Goal: Task Accomplishment & Management: Manage account settings

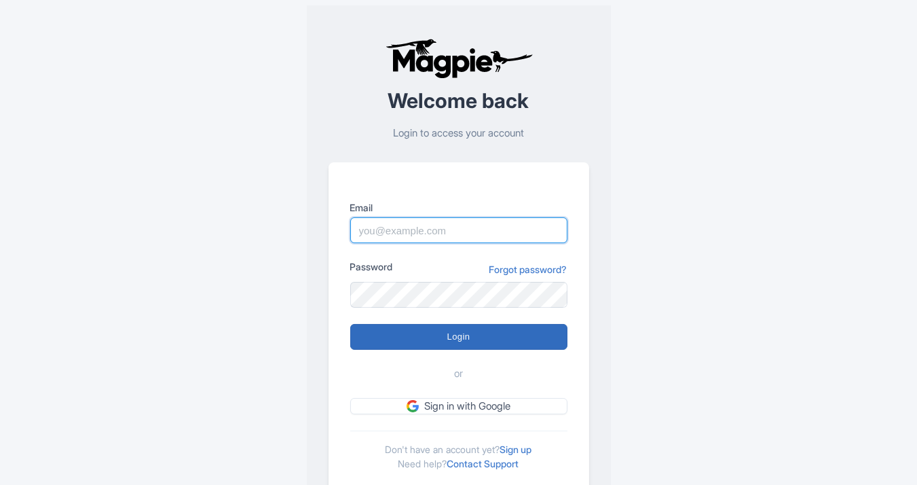
type input "[PERSON_NAME][EMAIL_ADDRESS][DOMAIN_NAME]"
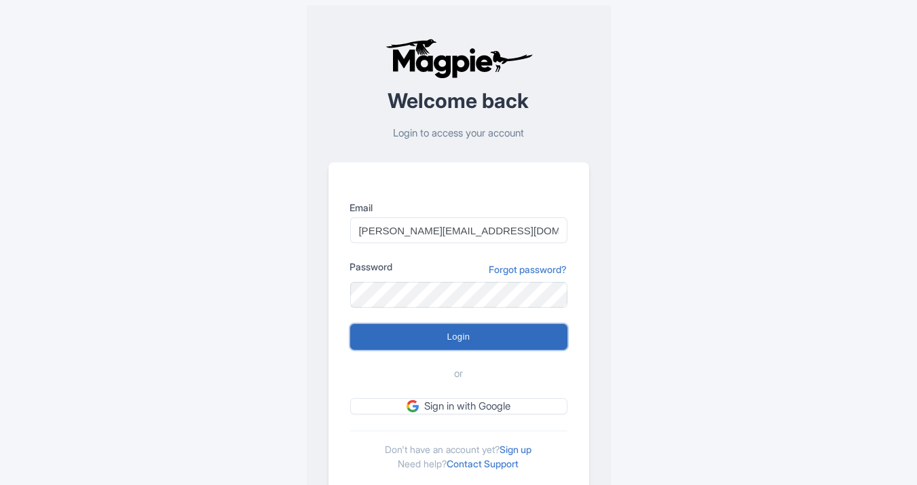
click at [463, 335] on input "Login" at bounding box center [458, 337] width 217 height 26
type input "Logging in..."
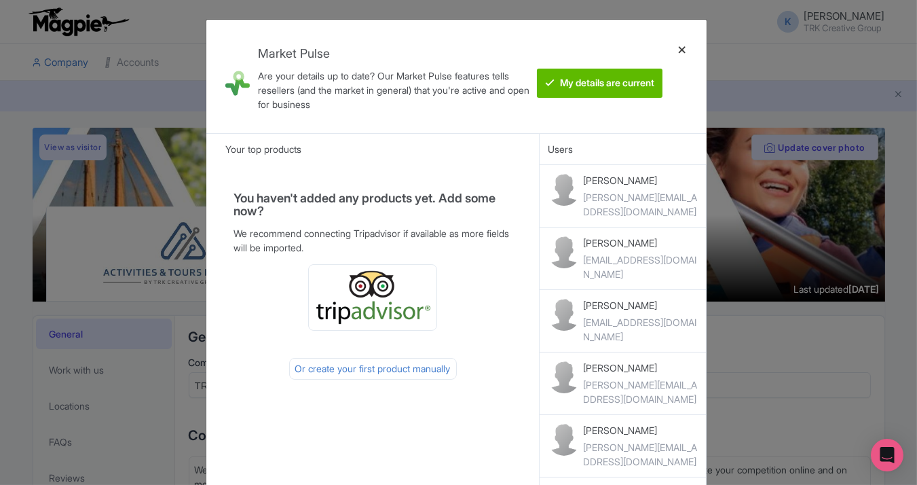
click at [688, 50] on div at bounding box center [682, 77] width 33 height 92
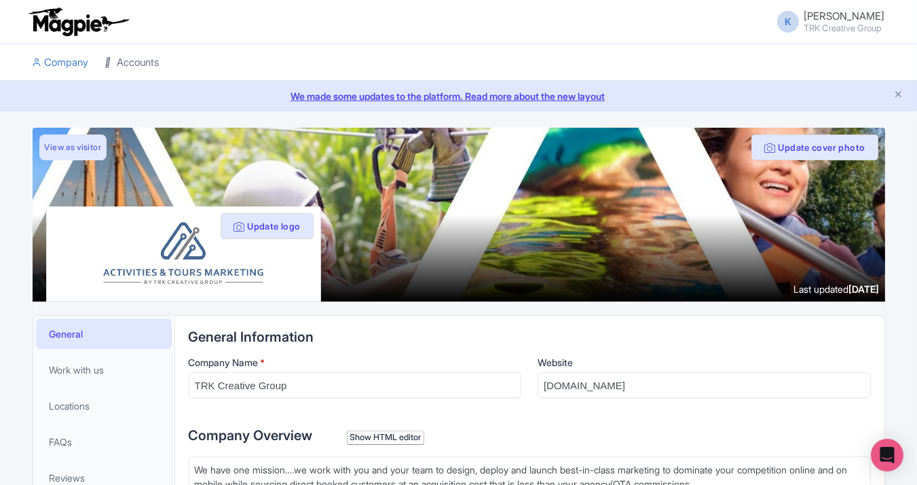
click at [151, 66] on link "Accounts" at bounding box center [132, 62] width 54 height 37
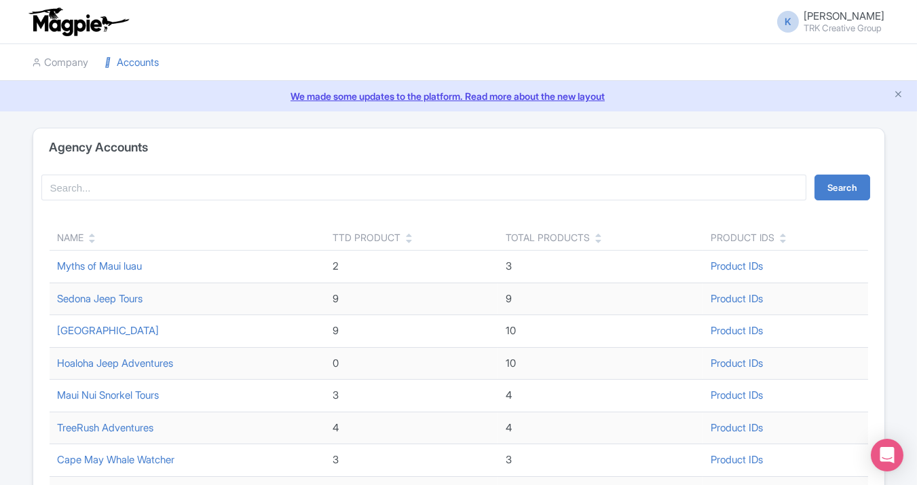
scroll to position [33, 0]
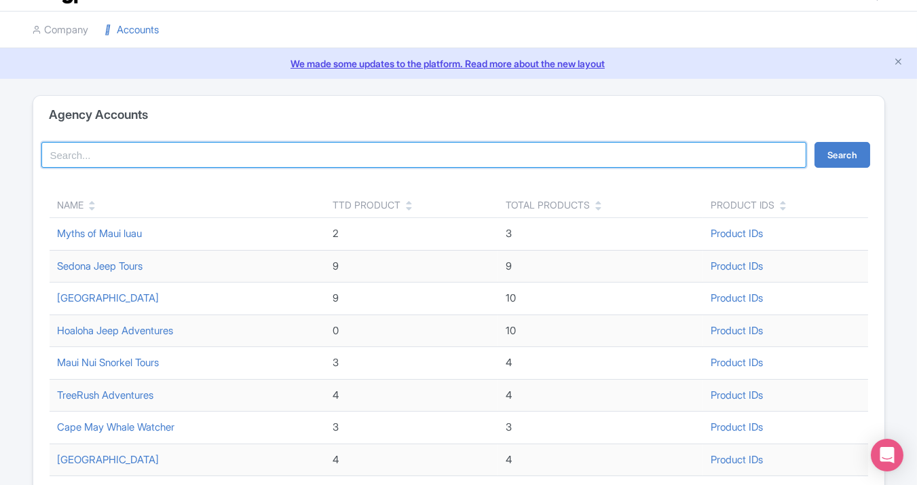
click at [111, 151] on input "search" at bounding box center [424, 155] width 766 height 26
type input "smok"
click at [815, 142] on button "Search" at bounding box center [843, 155] width 56 height 26
click at [94, 149] on input "smok" at bounding box center [424, 155] width 766 height 26
type input "smo"
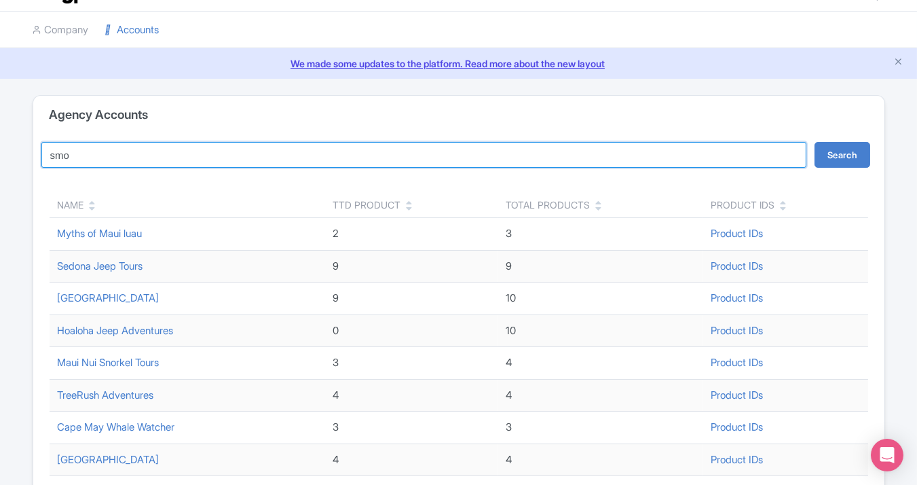
click at [815, 142] on button "Search" at bounding box center [843, 155] width 56 height 26
